Goal: Task Accomplishment & Management: Use online tool/utility

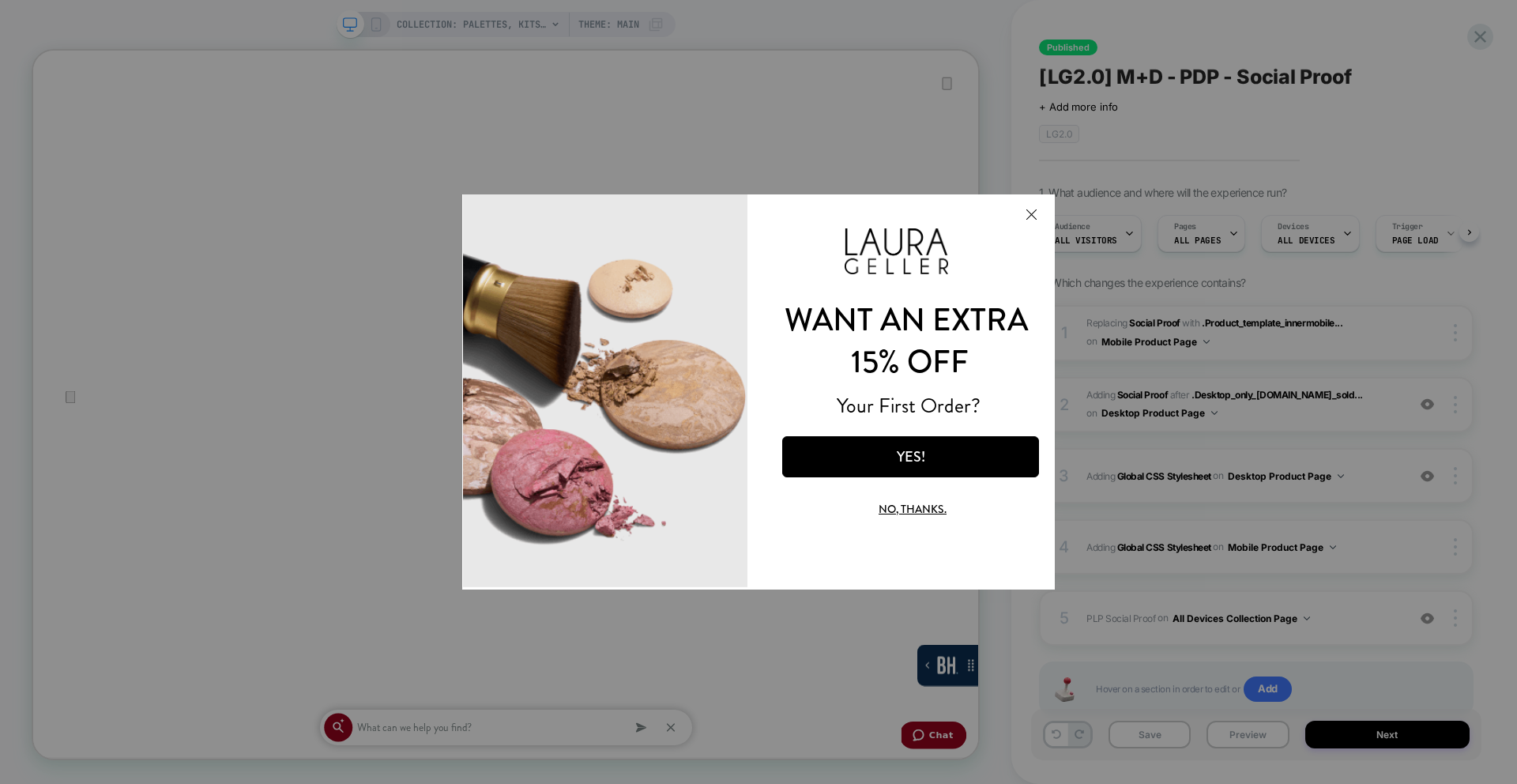
click at [1035, 215] on button "Close Modal" at bounding box center [1031, 214] width 42 height 38
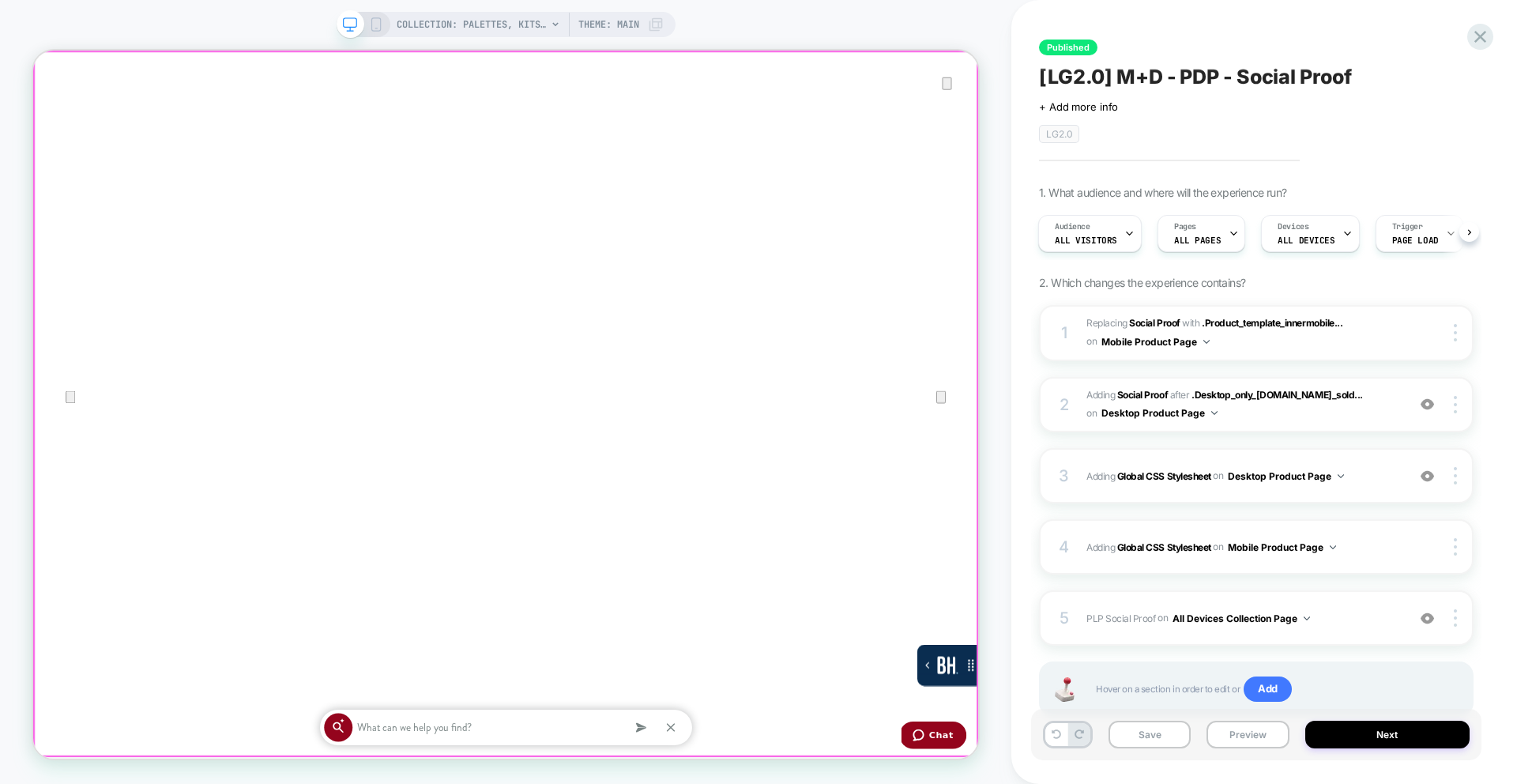
click at [633, 50] on div at bounding box center [664, 50] width 1261 height 0
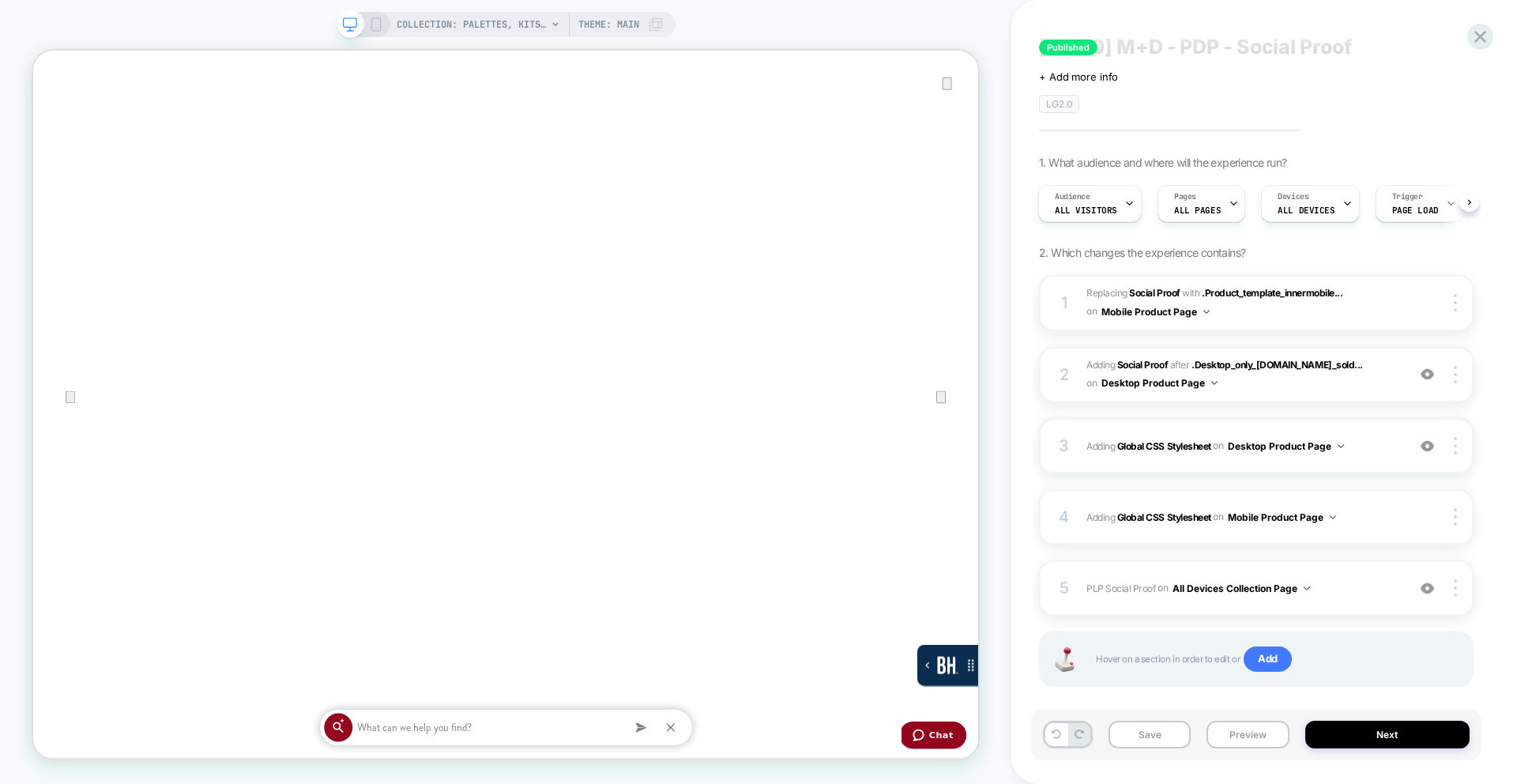
scroll to position [51, 0]
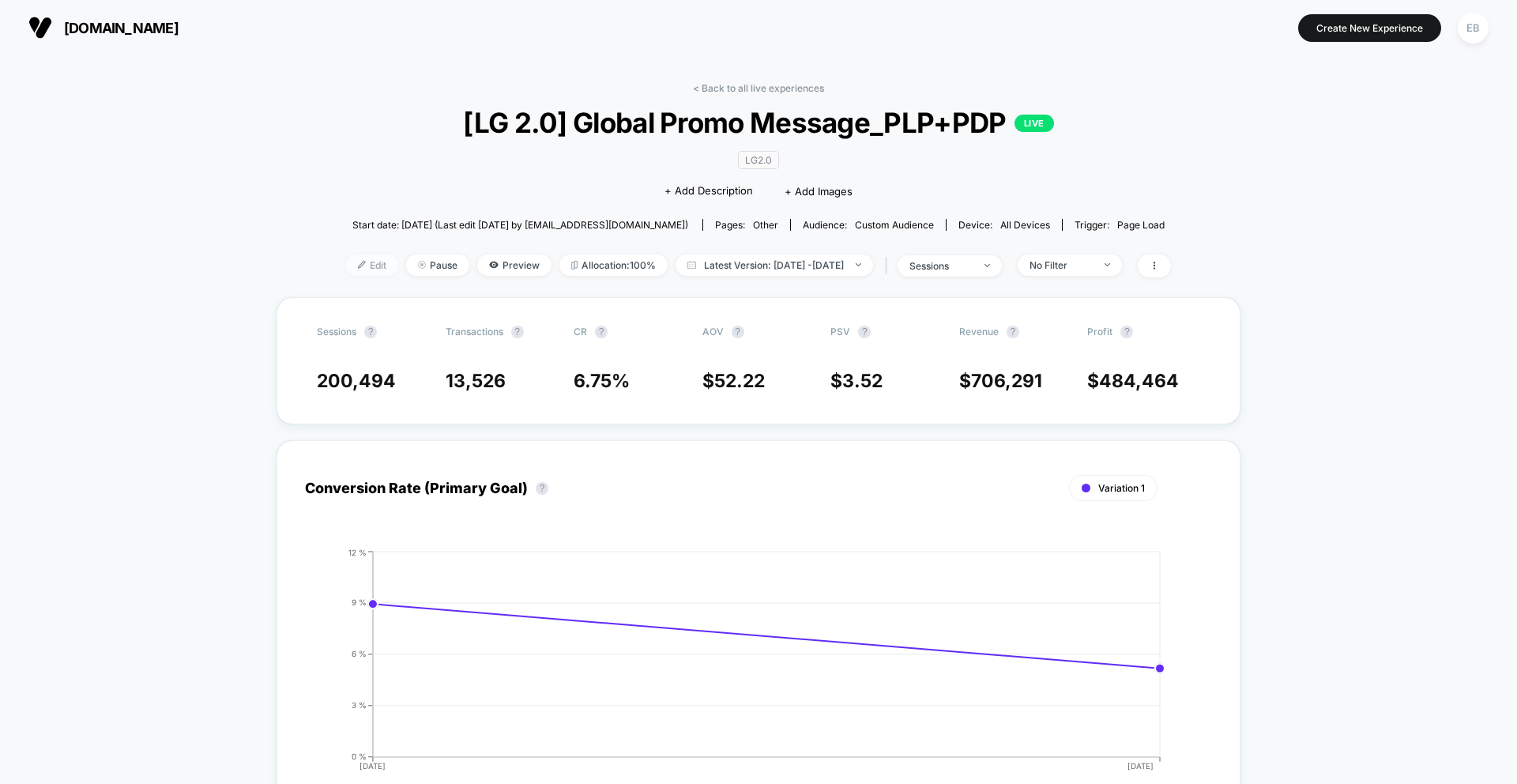
click at [350, 265] on span "Edit" at bounding box center [372, 265] width 52 height 21
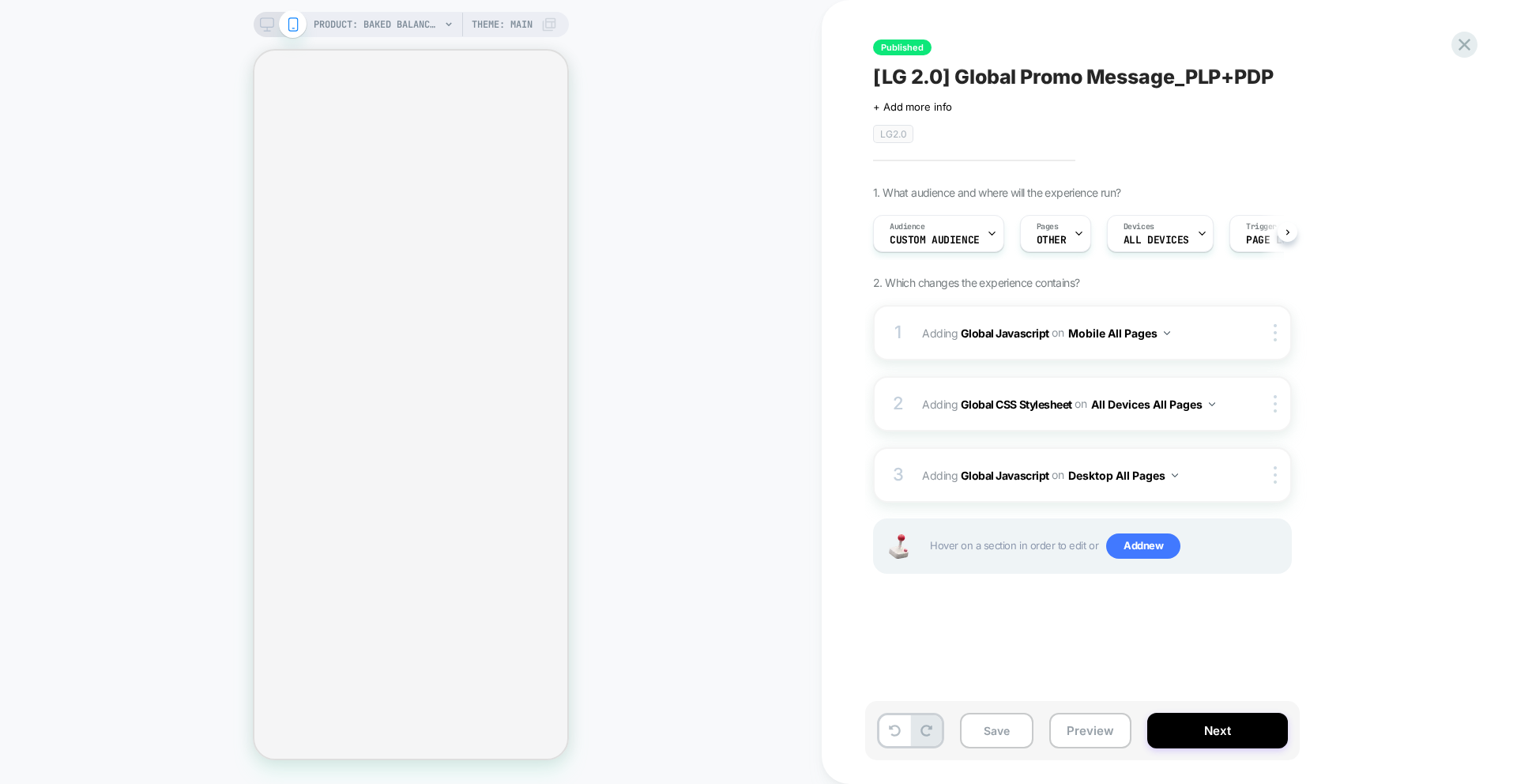
scroll to position [0, 1]
click at [1001, 471] on b "Global Javascript" at bounding box center [1005, 474] width 88 height 13
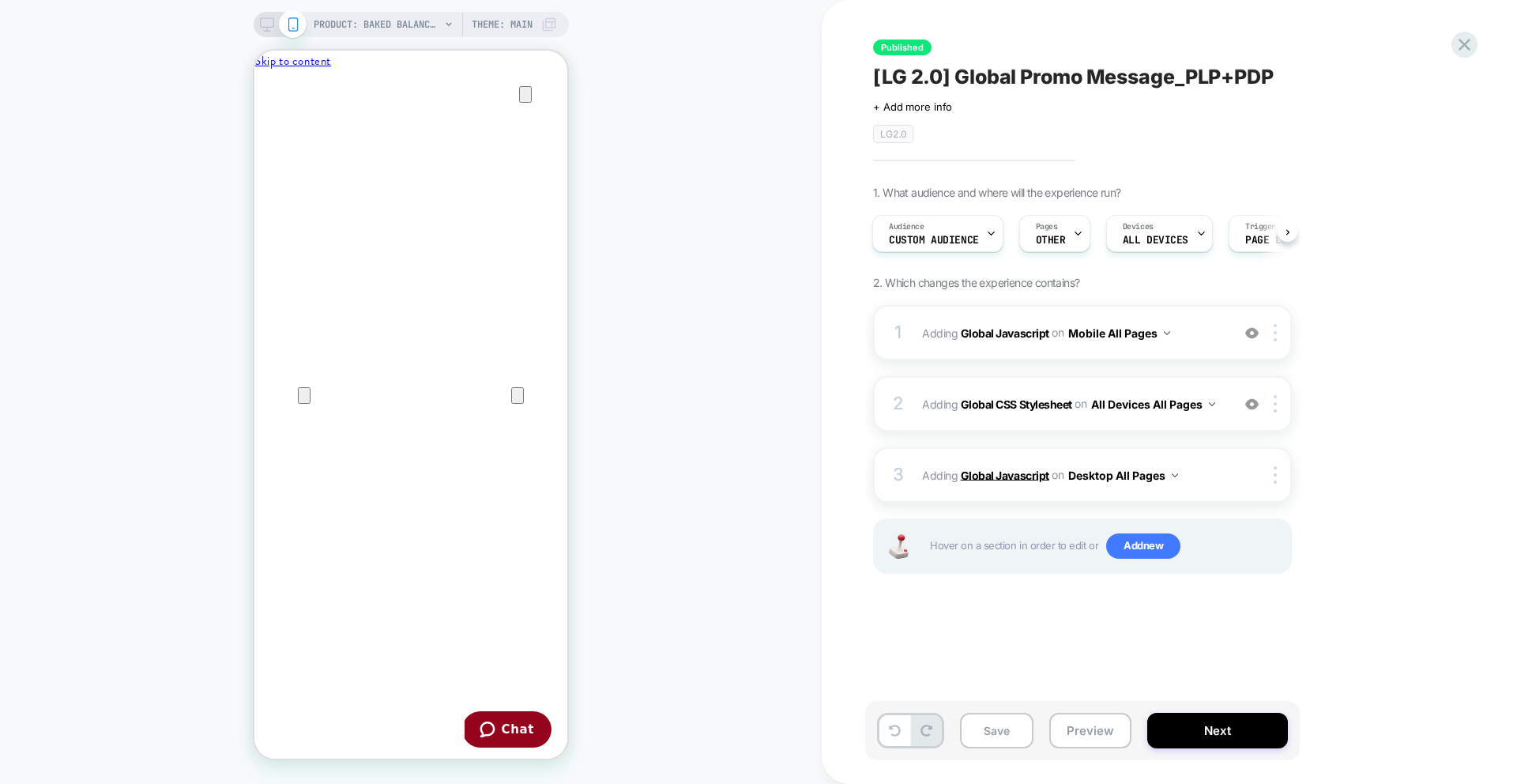
scroll to position [0, 0]
click at [1028, 473] on b "Global Javascript" at bounding box center [1005, 474] width 88 height 13
click at [260, 22] on icon at bounding box center [267, 25] width 14 height 14
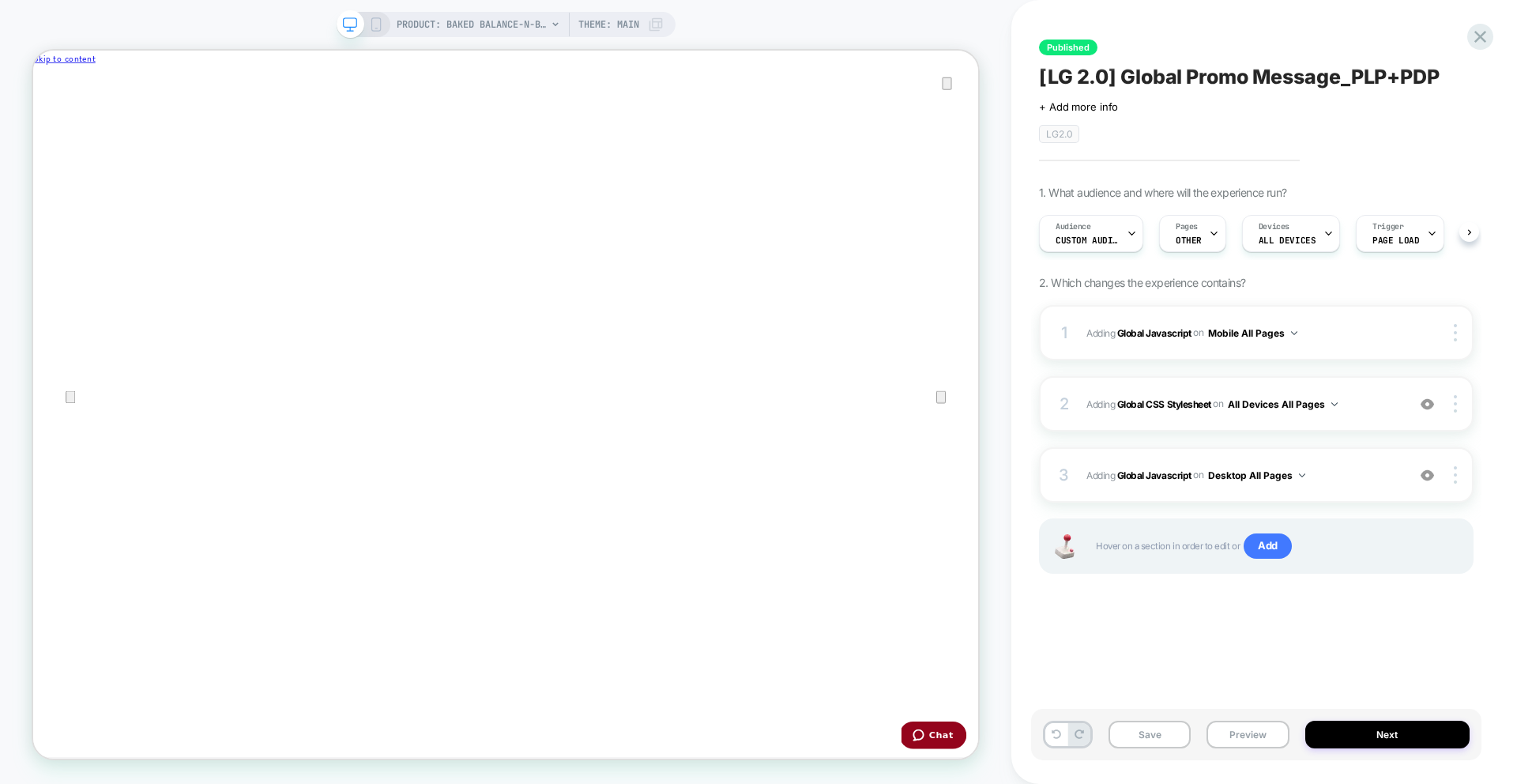
scroll to position [0, 1]
click at [1158, 469] on b "Global Javascript" at bounding box center [1155, 474] width 74 height 11
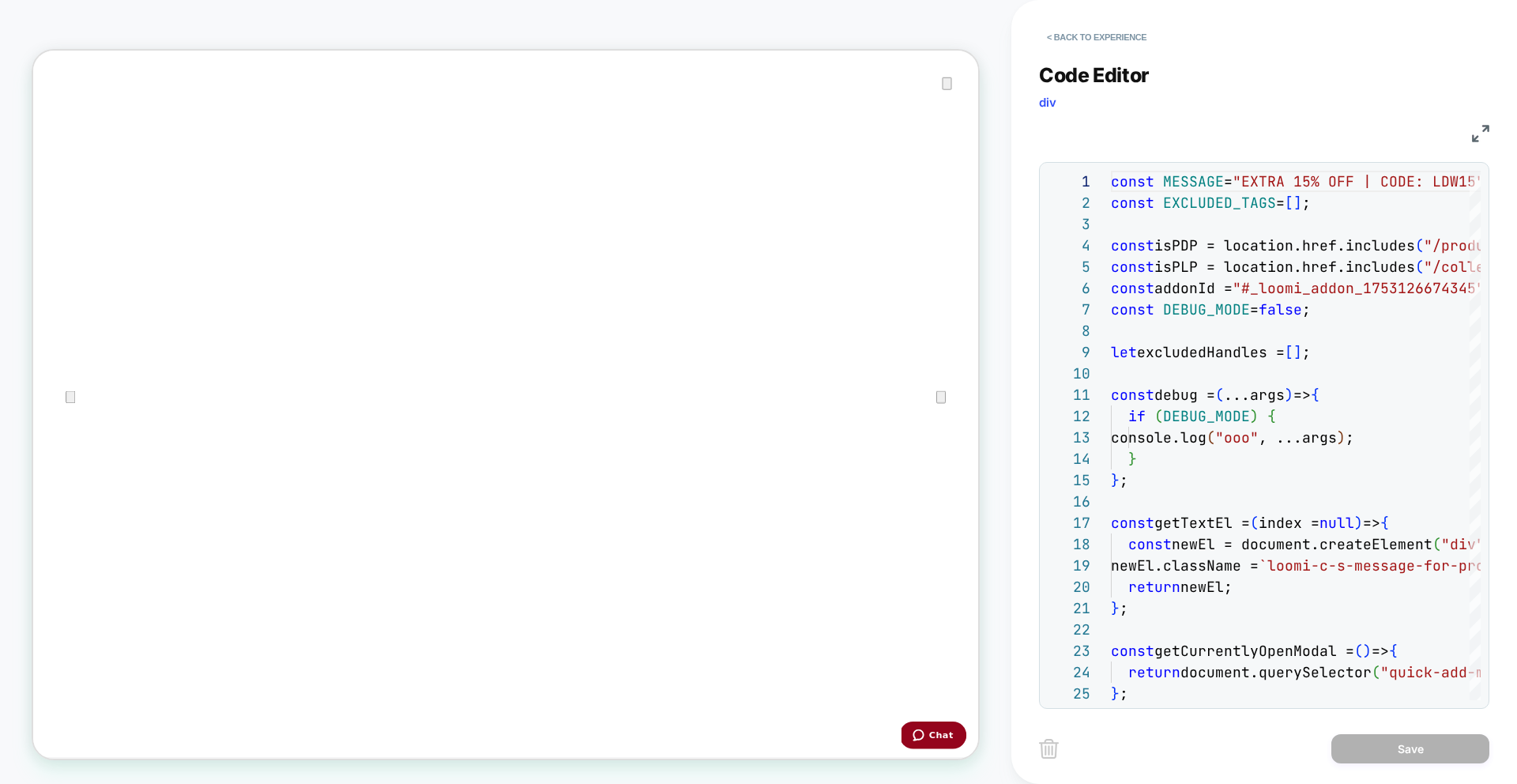
scroll to position [0, 0]
